Goal: Information Seeking & Learning: Compare options

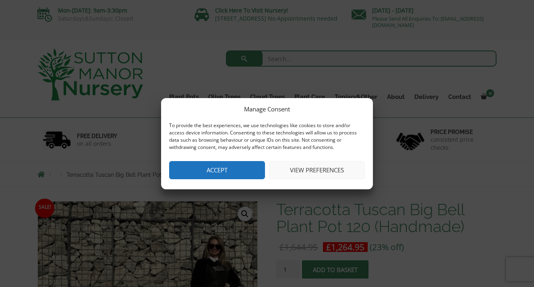
click at [223, 171] on button "Accept" at bounding box center [217, 170] width 96 height 18
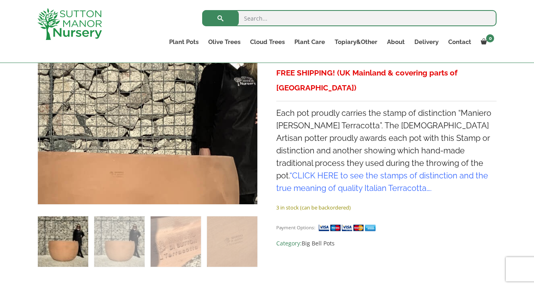
scroll to position [204, 0]
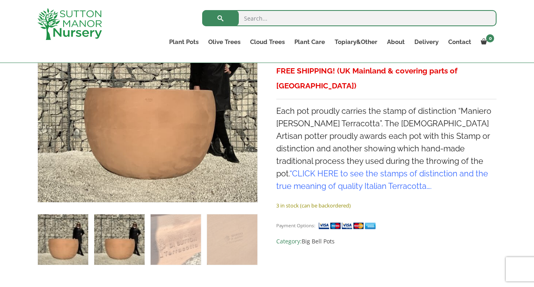
click at [116, 245] on img at bounding box center [119, 239] width 50 height 50
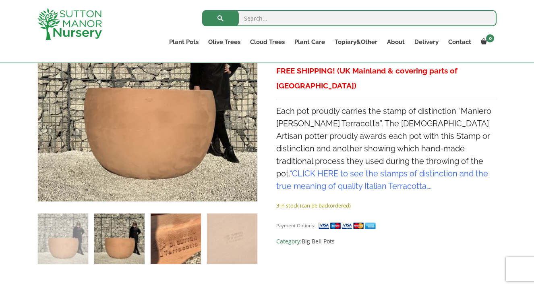
click at [175, 243] on img at bounding box center [176, 238] width 50 height 50
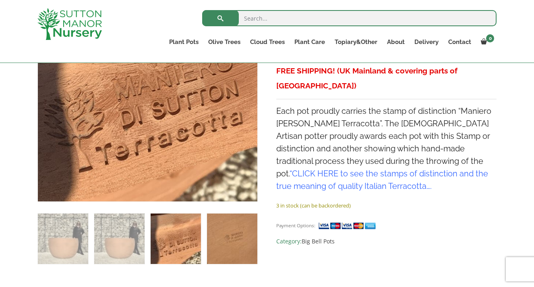
click at [239, 242] on img at bounding box center [232, 238] width 50 height 50
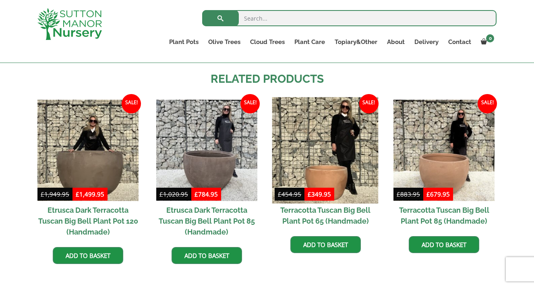
scroll to position [708, 0]
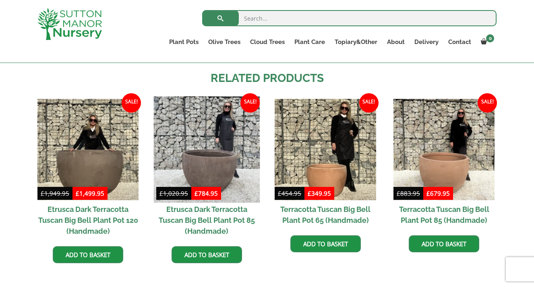
click at [224, 166] on img at bounding box center [207, 149] width 106 height 106
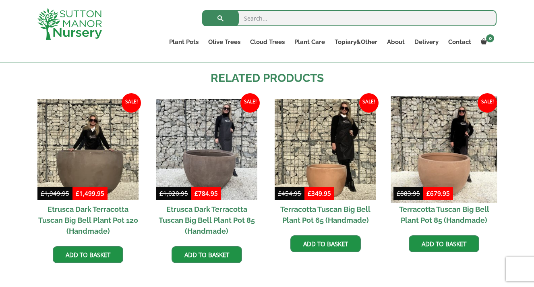
click at [442, 167] on img at bounding box center [444, 149] width 106 height 106
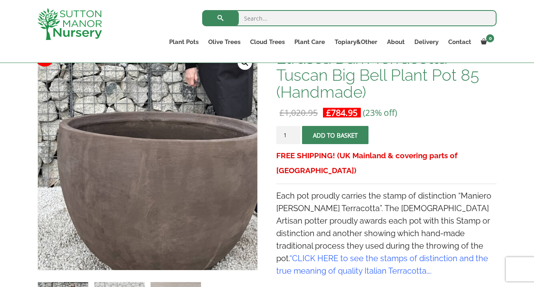
scroll to position [137, 0]
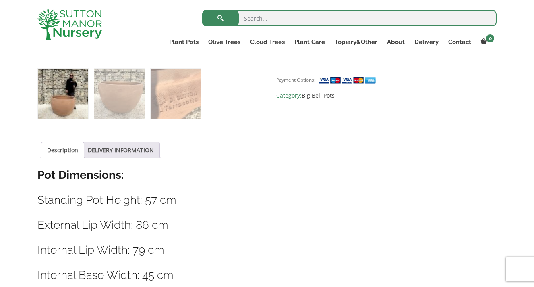
scroll to position [350, 0]
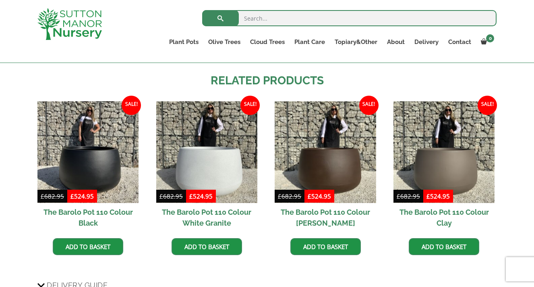
scroll to position [482, 0]
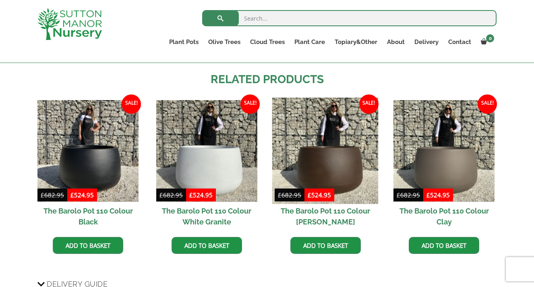
click at [328, 168] on img at bounding box center [325, 151] width 106 height 106
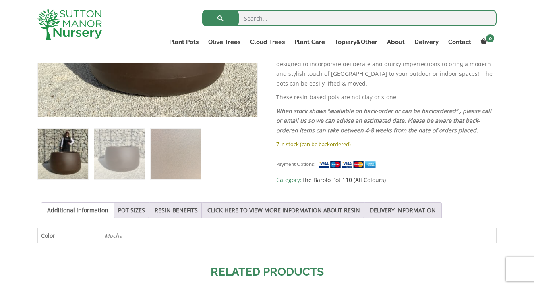
scroll to position [294, 0]
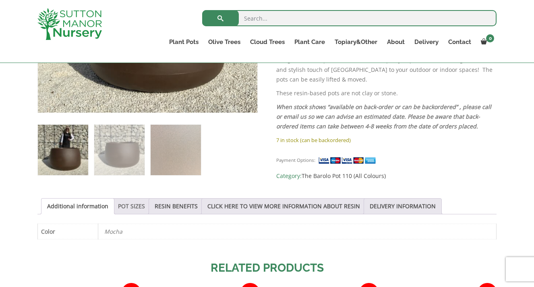
click at [145, 208] on link "POT SIZES" at bounding box center [131, 205] width 27 height 15
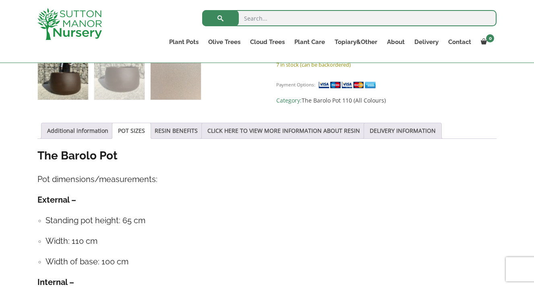
scroll to position [338, 0]
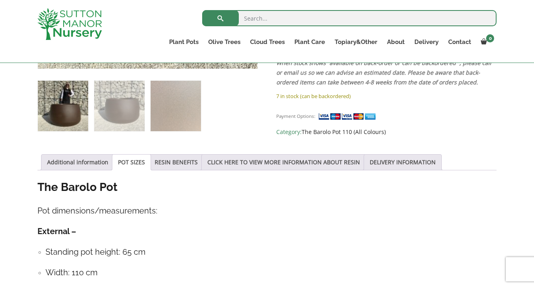
click at [338, 128] on link "The Barolo Pot 110 (All Colours)" at bounding box center [344, 132] width 84 height 8
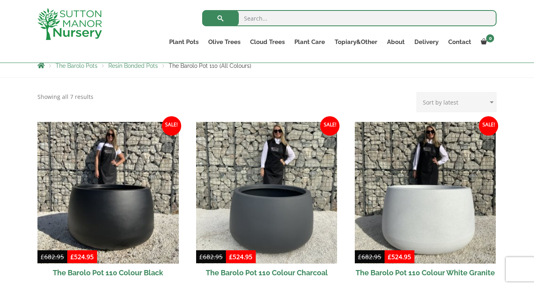
scroll to position [147, 0]
